Goal: Navigation & Orientation: Find specific page/section

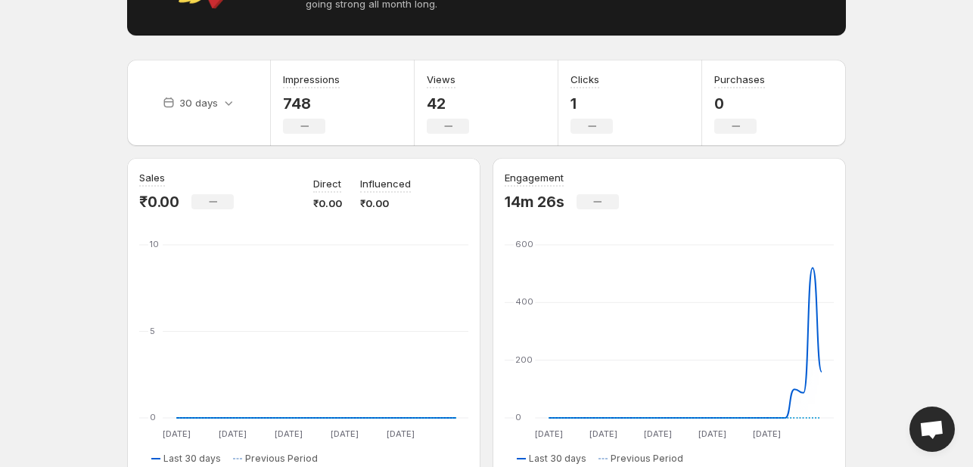
scroll to position [303, 0]
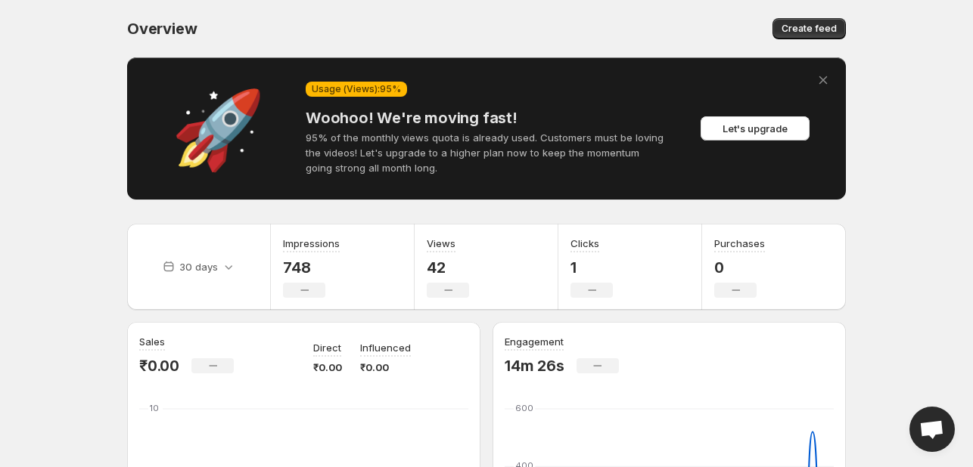
click at [38, 205] on body "Home Feeds Videos Subscription Settings Overview. This page is ready Overview C…" at bounding box center [486, 233] width 973 height 467
